Goal: Task Accomplishment & Management: Manage account settings

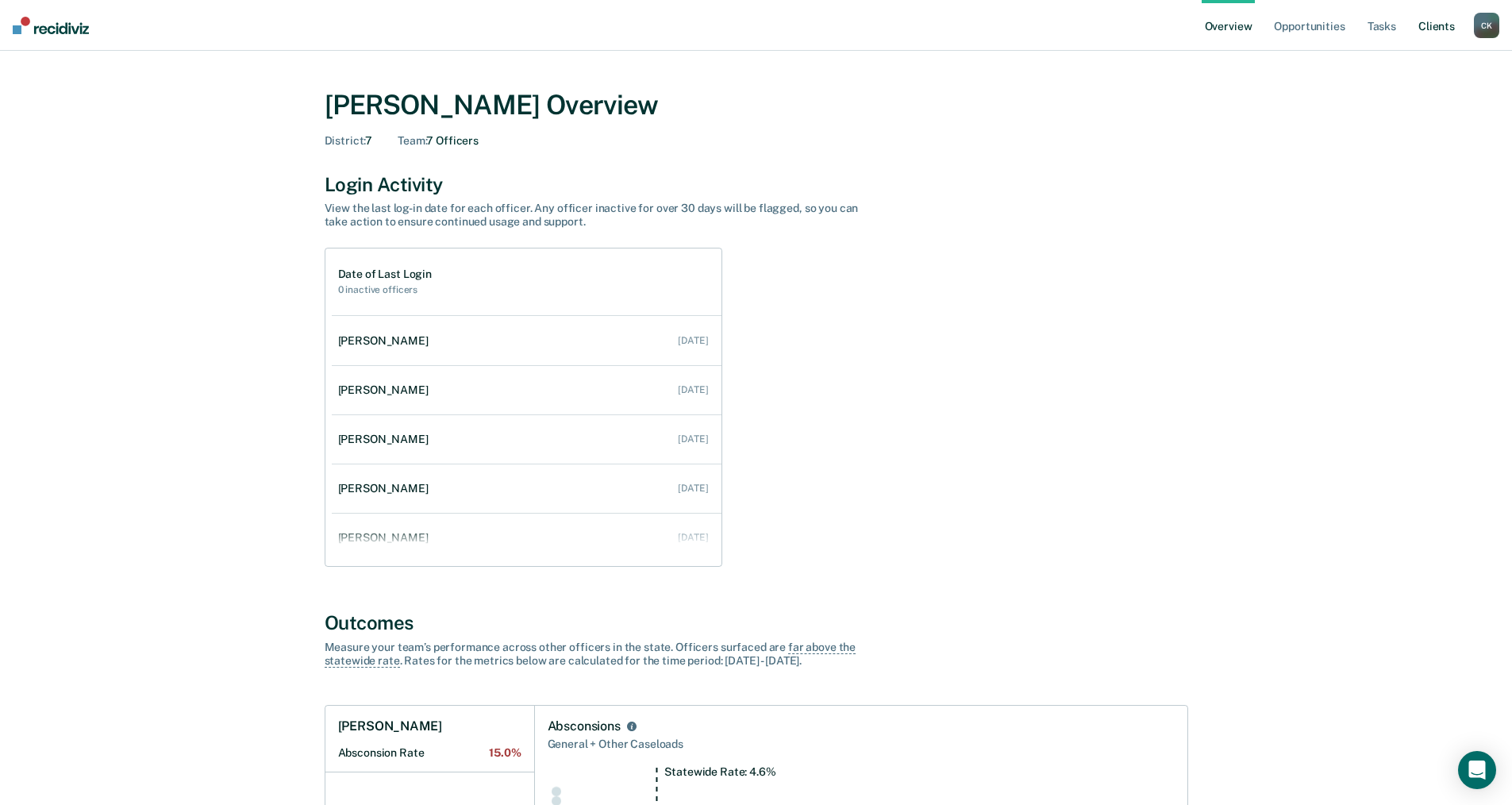
click at [1423, 27] on link "Client s" at bounding box center [1436, 25] width 43 height 50
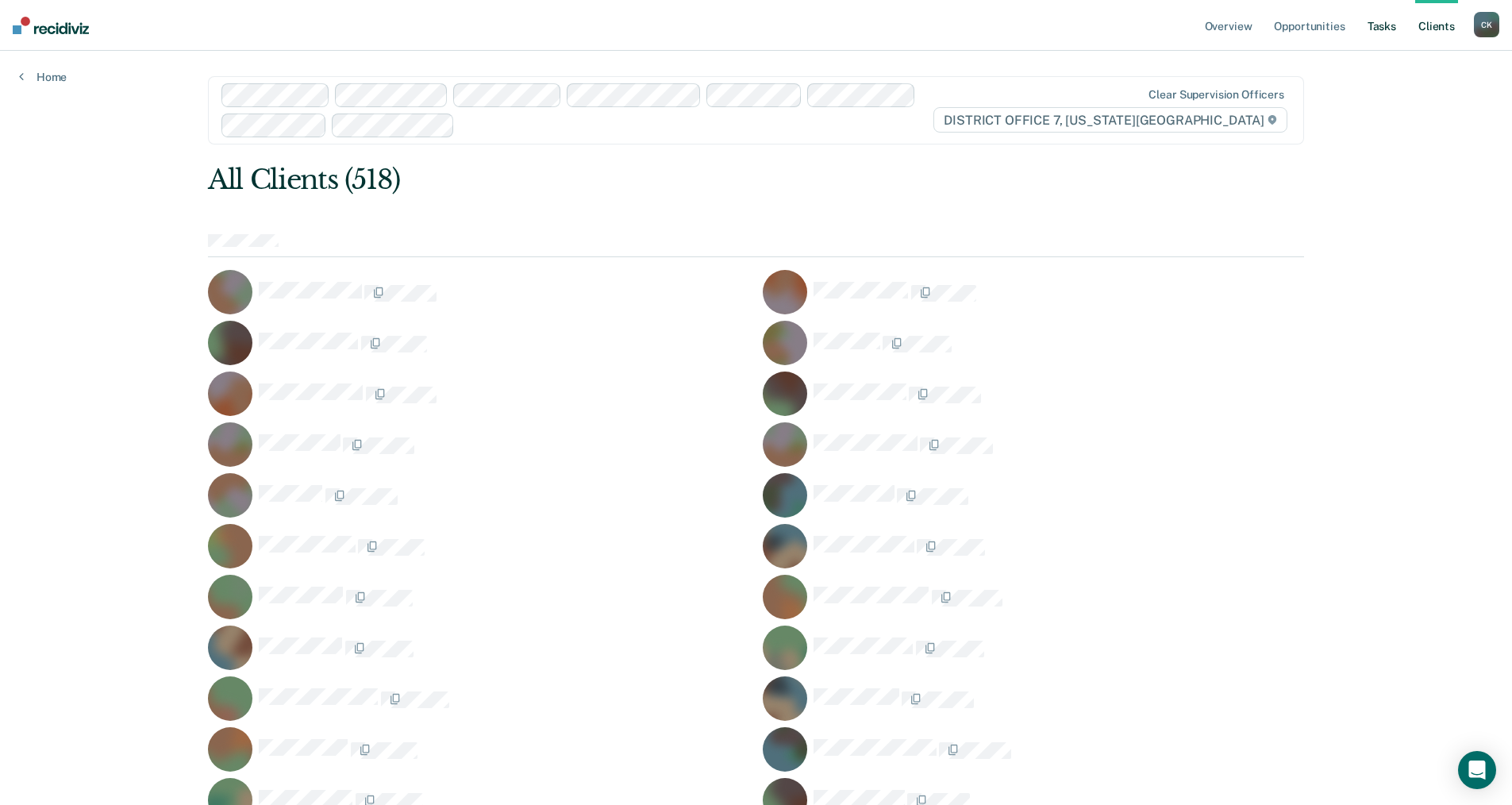
click at [1393, 27] on link "Tasks" at bounding box center [1382, 25] width 35 height 50
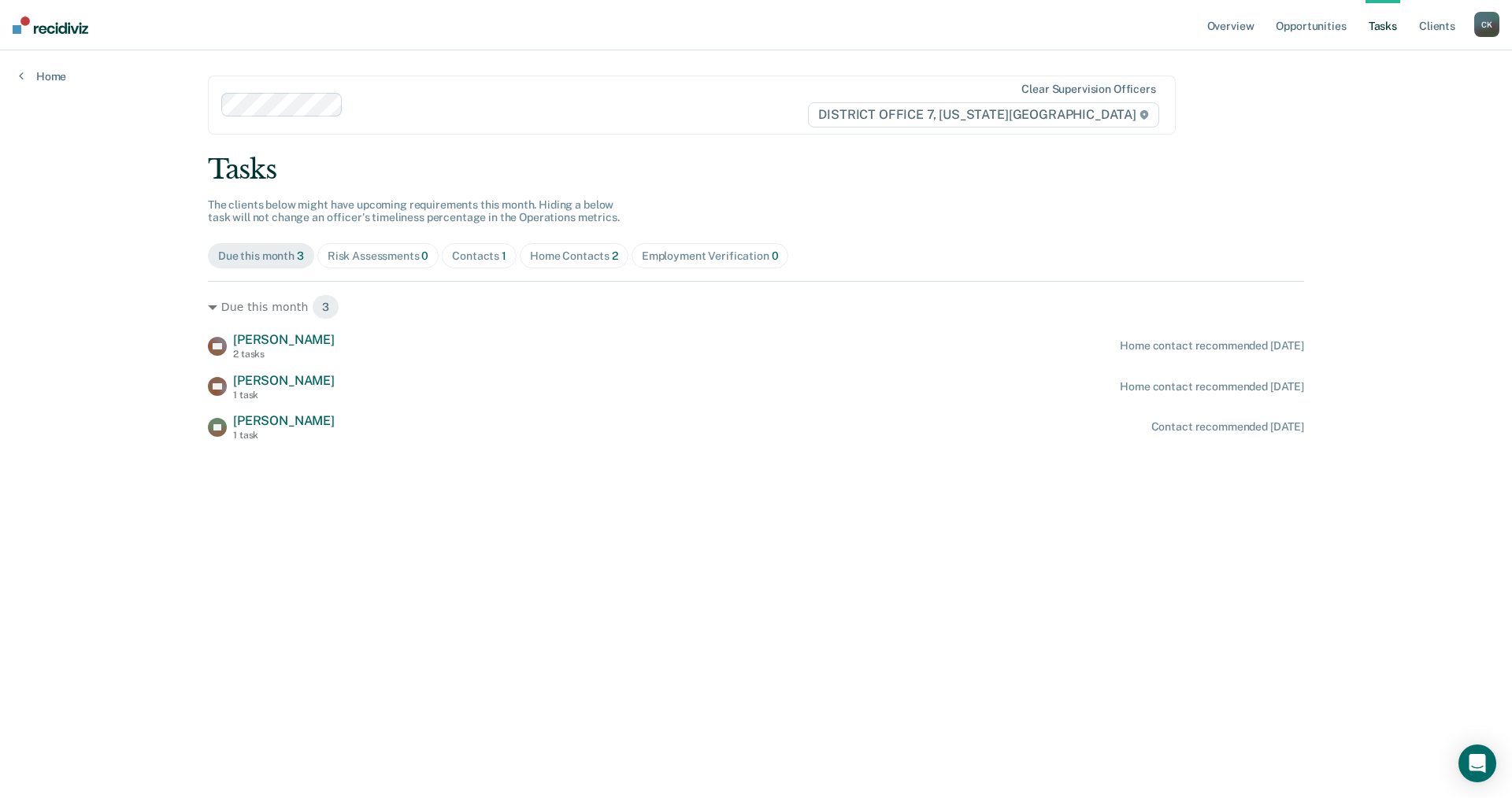
click at [582, 253] on div "Home Contacts 2" at bounding box center [574, 256] width 88 height 14
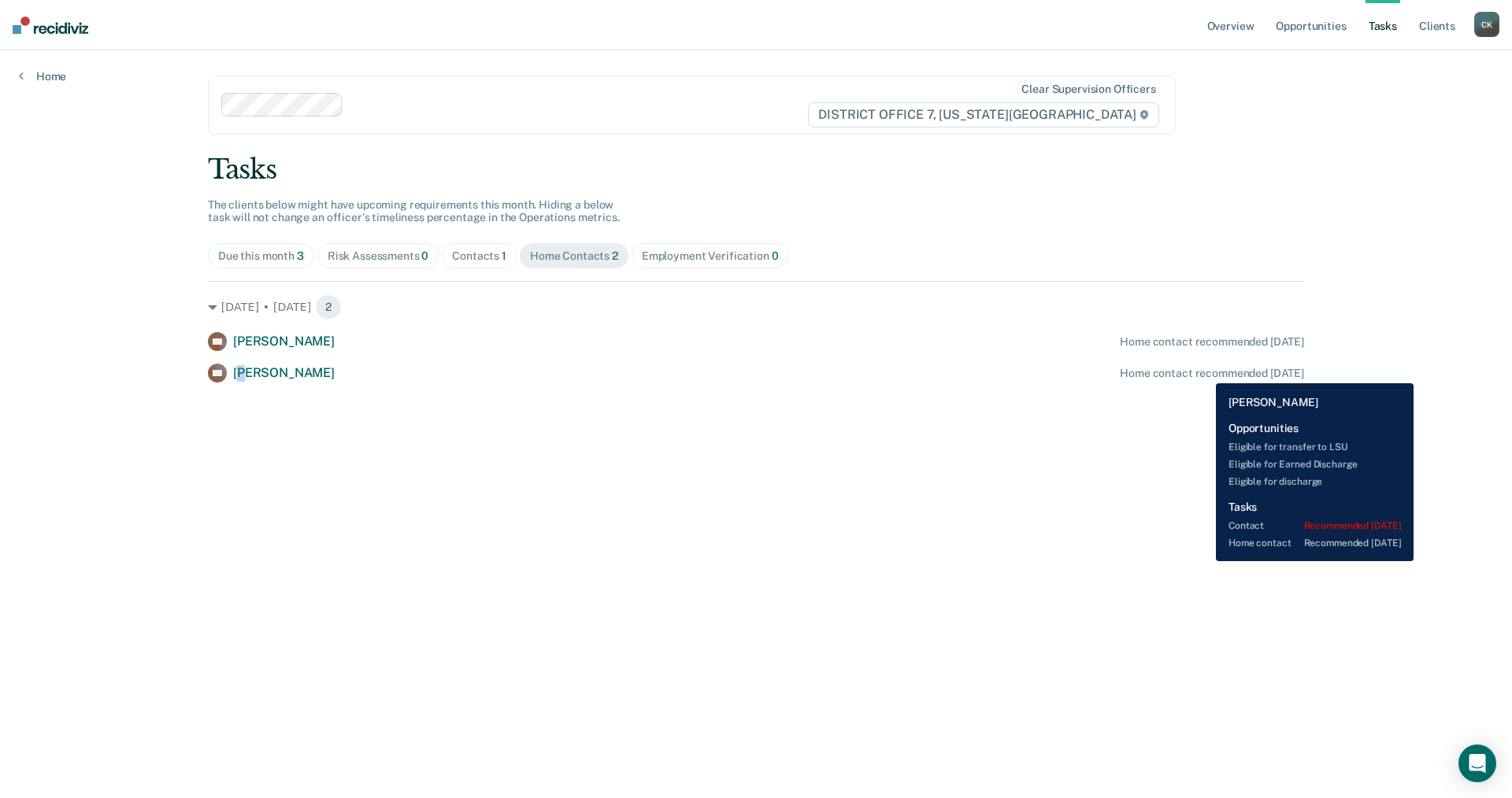
drag, startPoint x: 1204, startPoint y: 372, endPoint x: 246, endPoint y: 373, distance: 958.0
click at [246, 373] on span "[PERSON_NAME]" at bounding box center [284, 373] width 102 height 15
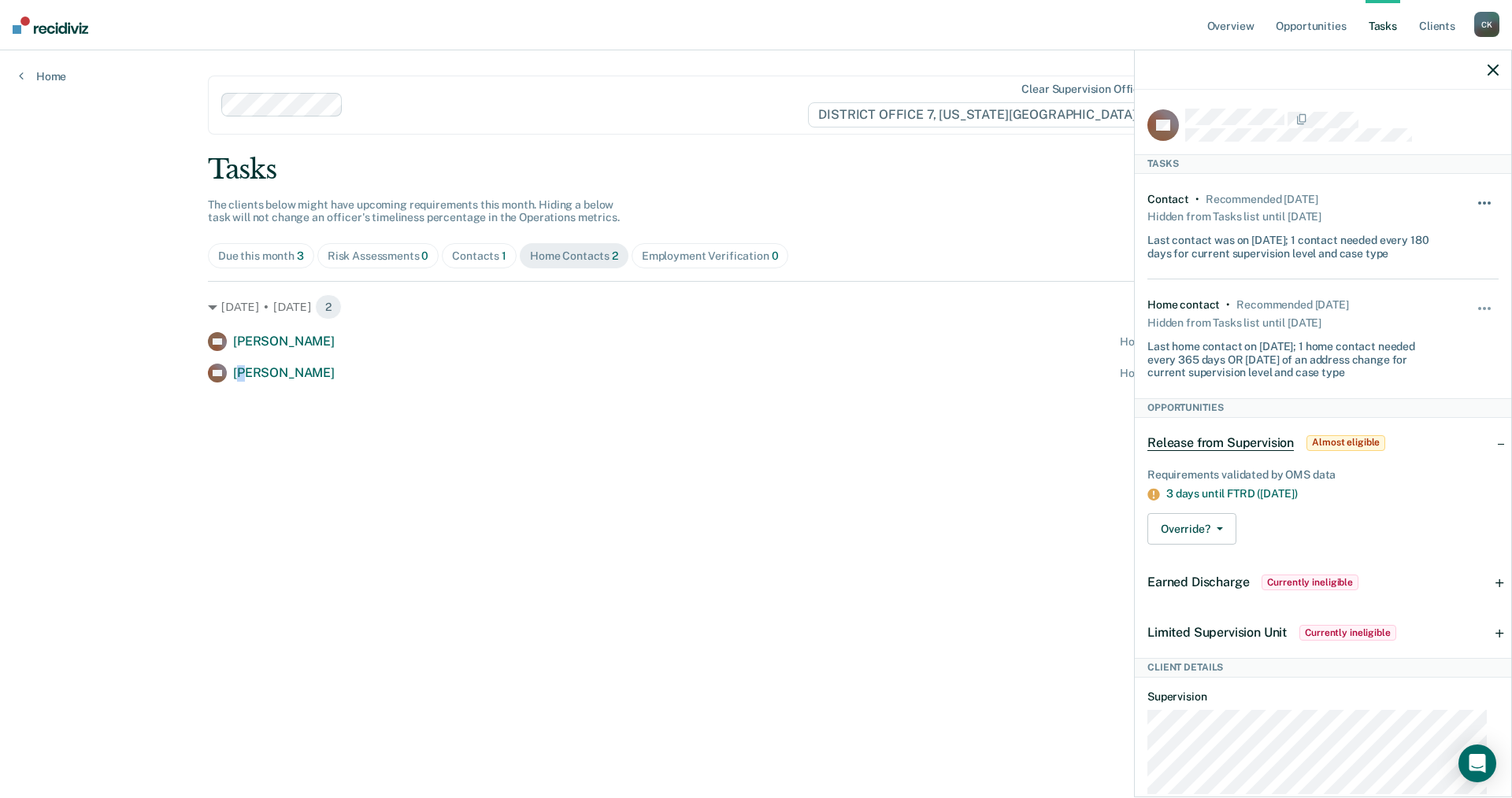
click at [1475, 201] on button "button" at bounding box center [1484, 211] width 26 height 25
click at [1440, 190] on div "Contact • Recommended [DATE] Hidden from Tasks list until [DATE] Last contact w…" at bounding box center [1323, 226] width 351 height 105
click at [1475, 304] on button "button" at bounding box center [1484, 316] width 26 height 25
click at [1415, 404] on button "30 days" at bounding box center [1441, 409] width 114 height 25
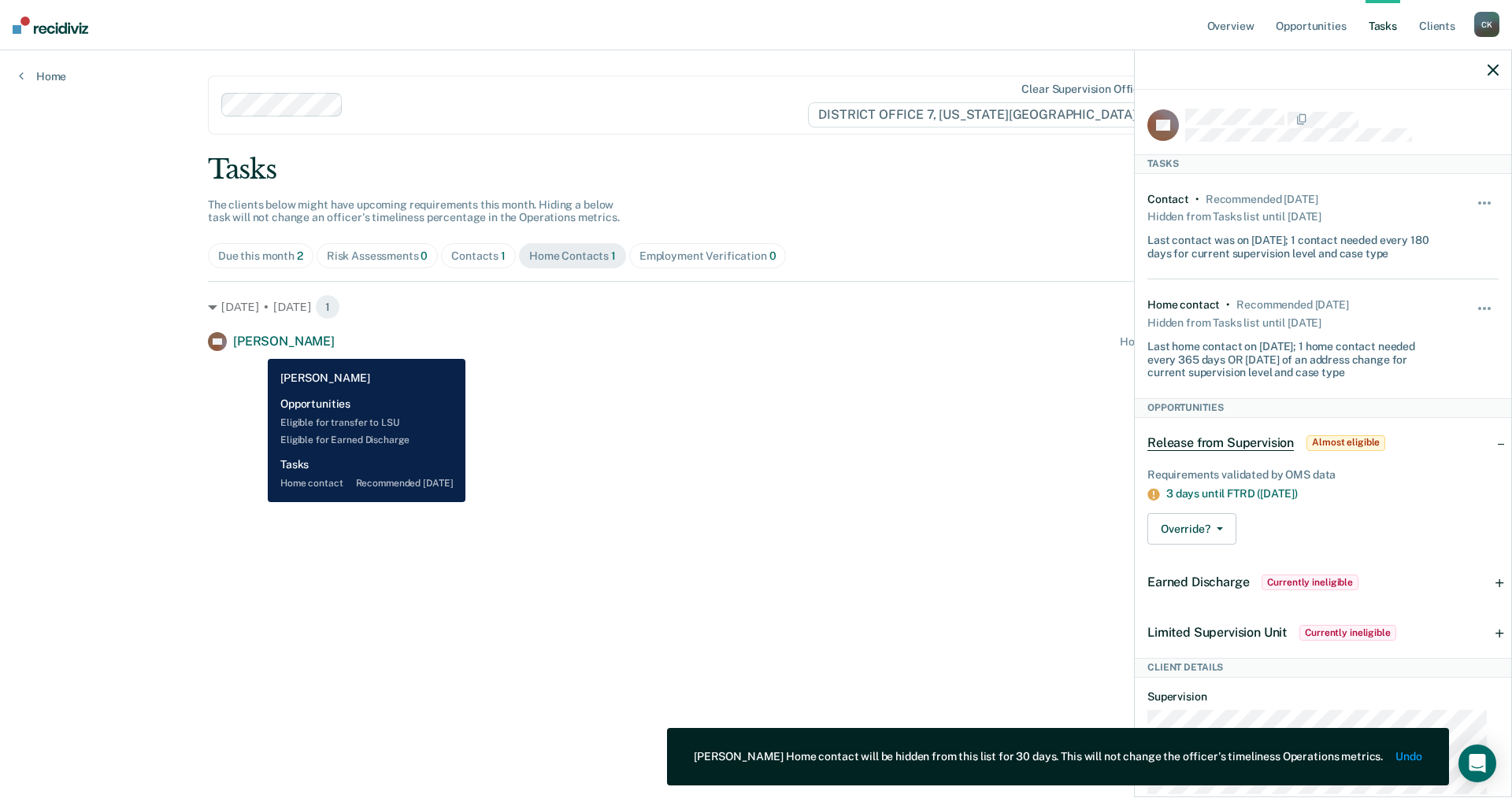
click at [255, 347] on span "[PERSON_NAME]" at bounding box center [284, 341] width 102 height 15
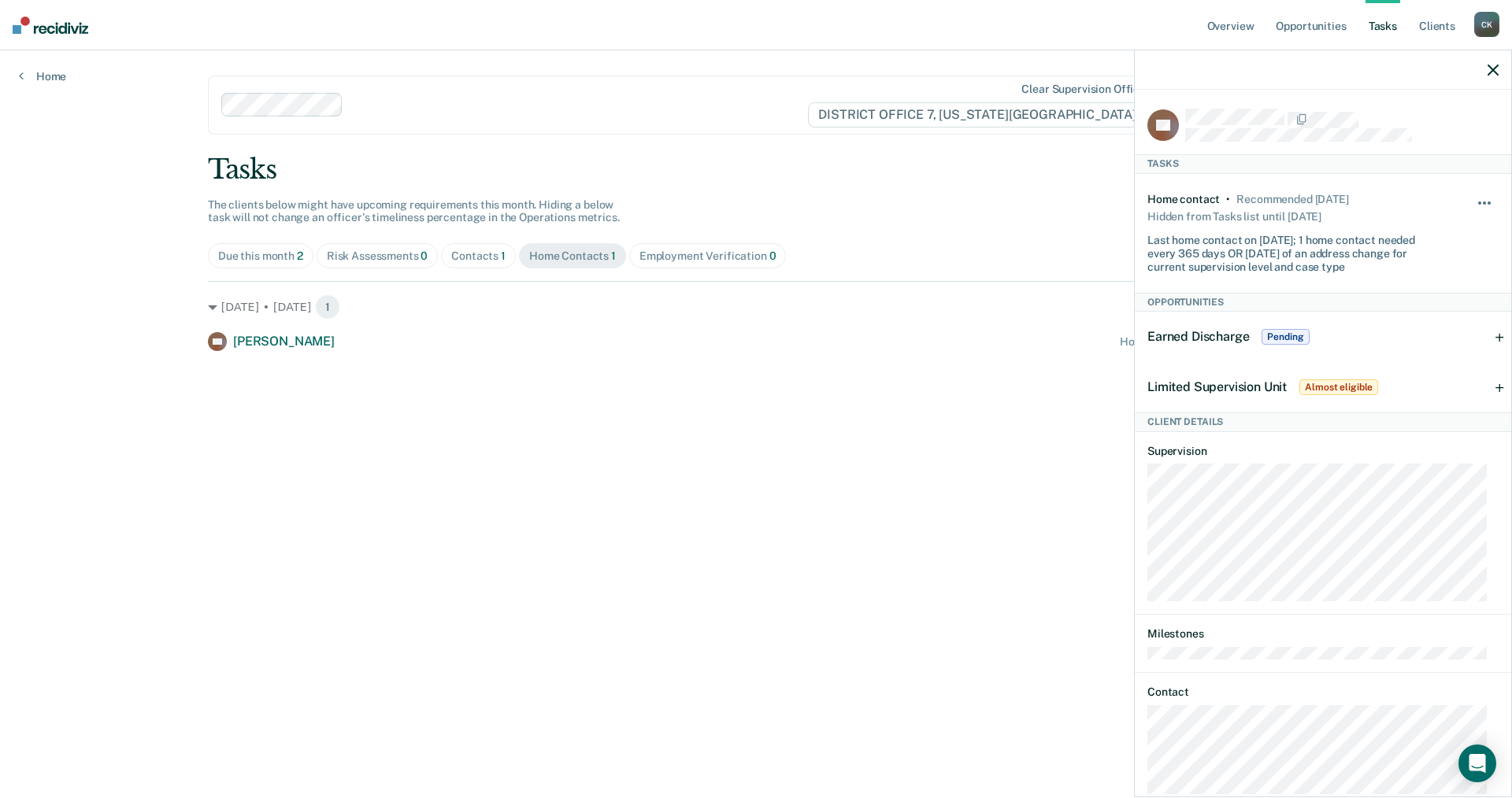
click at [1477, 202] on span "button" at bounding box center [1478, 203] width 3 height 3
click at [1411, 291] on button "30 days" at bounding box center [1441, 304] width 114 height 25
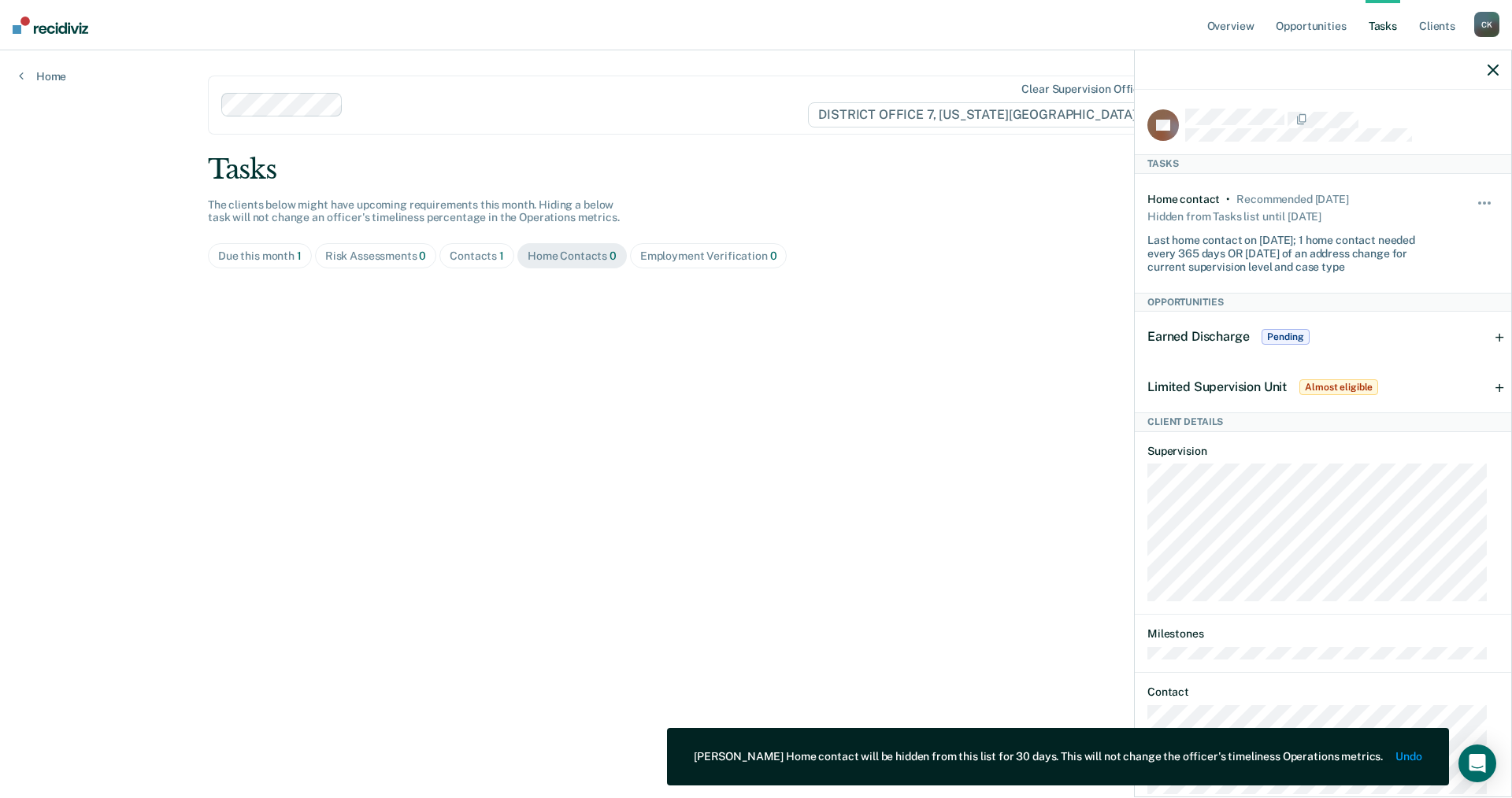
click at [496, 255] on div "Contacts 1" at bounding box center [476, 256] width 55 height 14
